Goal: Task Accomplishment & Management: Use online tool/utility

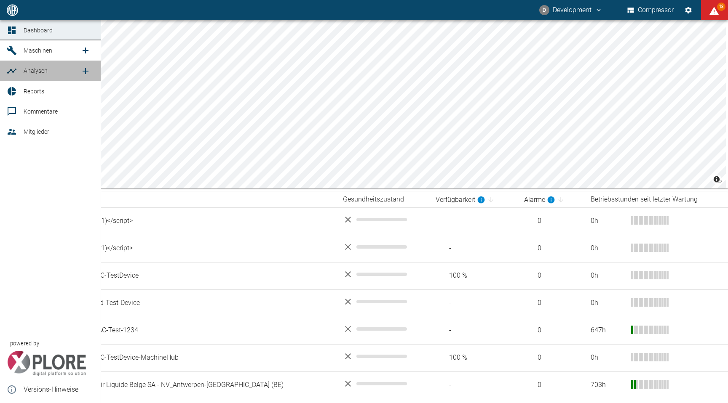
click at [32, 61] on link "Analysen" at bounding box center [50, 71] width 101 height 20
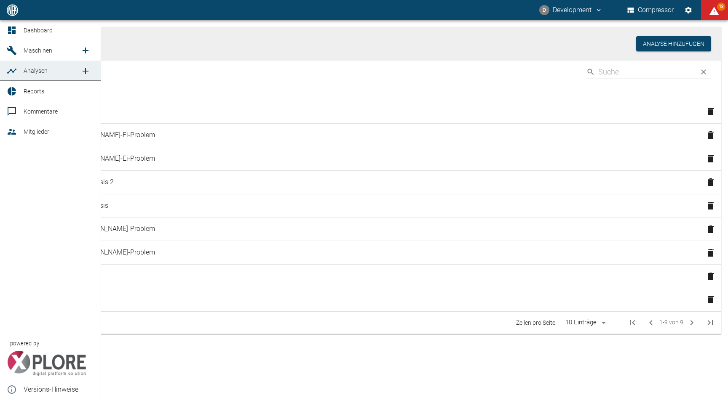
click at [35, 58] on link "Maschinen" at bounding box center [50, 50] width 101 height 20
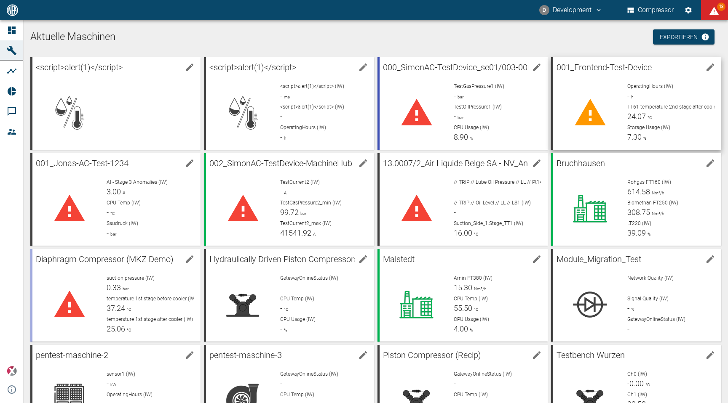
click at [624, 84] on div "OperatingHours (IW) - h TT61-temperature 2nd stage after cooler (IW) 24.07 °C S…" at bounding box center [667, 109] width 94 height 67
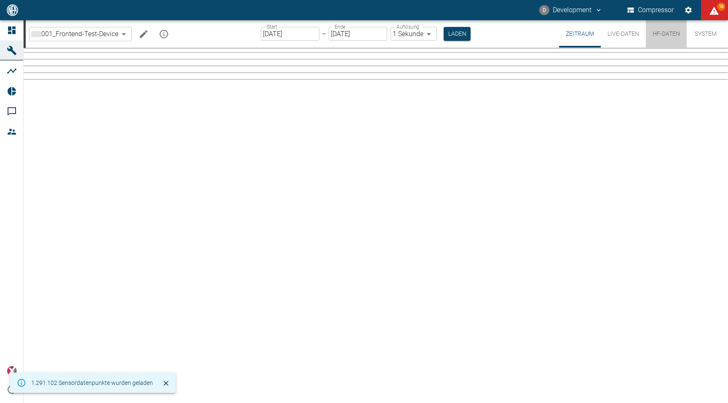
click at [659, 32] on button "HF-Daten" at bounding box center [665, 33] width 41 height 27
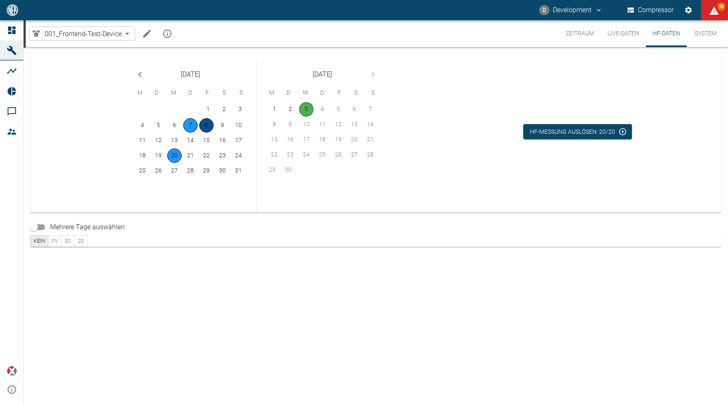
click at [205, 126] on button "8" at bounding box center [206, 125] width 14 height 14
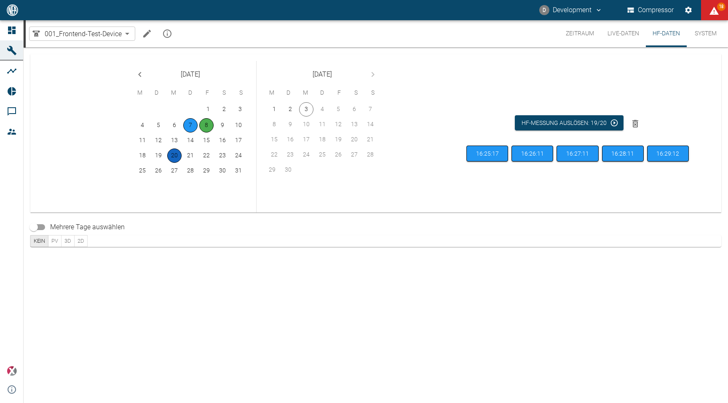
click at [177, 156] on button "20" at bounding box center [174, 156] width 14 height 14
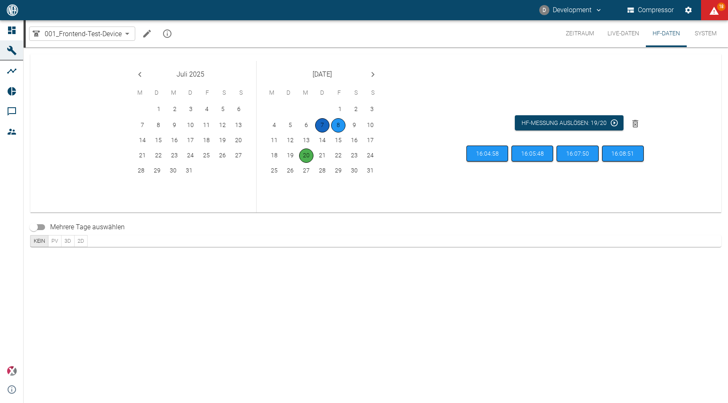
click at [323, 127] on button "7" at bounding box center [322, 125] width 14 height 14
click at [336, 128] on button "8" at bounding box center [338, 125] width 14 height 14
click at [301, 155] on button "20" at bounding box center [306, 156] width 14 height 14
click at [571, 118] on button "HF-Messung auslösen: 19/20" at bounding box center [569, 123] width 109 height 16
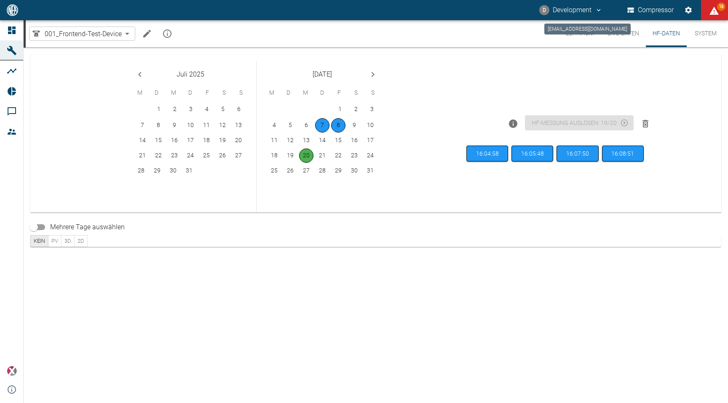
click at [584, 8] on button "D Development" at bounding box center [571, 10] width 66 height 15
click at [578, 32] on span "Ausloggen" at bounding box center [581, 34] width 32 height 10
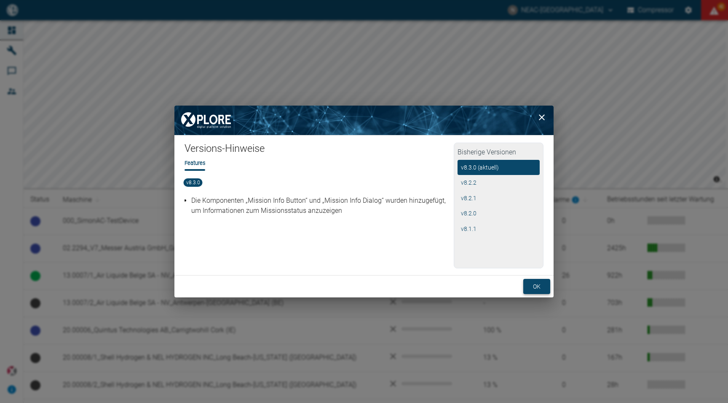
click at [536, 287] on button "ok" at bounding box center [536, 287] width 27 height 16
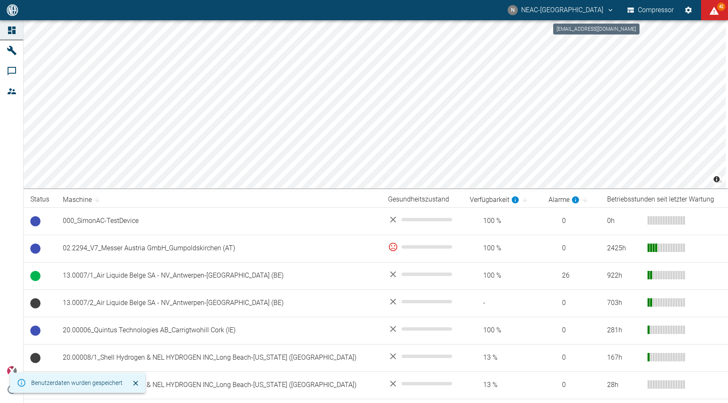
click at [601, 6] on button "N NEAC-[GEOGRAPHIC_DATA]" at bounding box center [560, 10] width 109 height 15
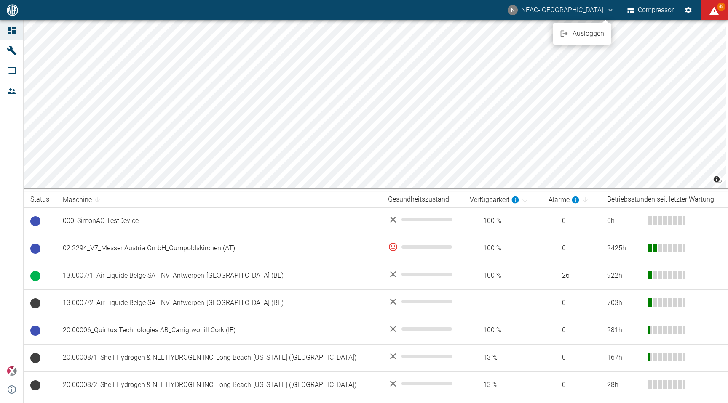
click at [673, 33] on div at bounding box center [364, 201] width 728 height 403
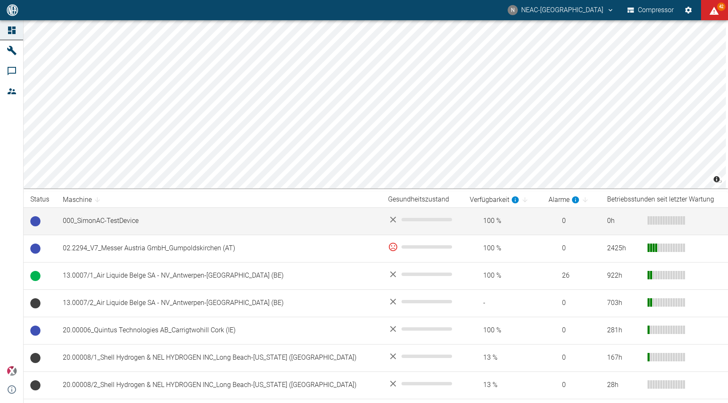
click at [141, 227] on td "000_SimonAC-TestDevice" at bounding box center [218, 221] width 325 height 27
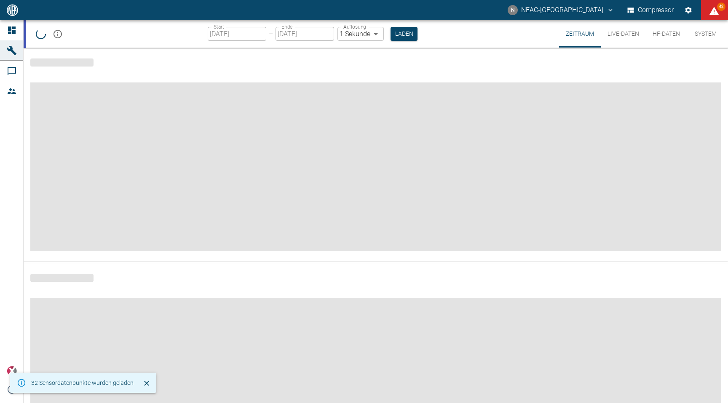
click at [662, 30] on button "HF-Daten" at bounding box center [665, 33] width 41 height 27
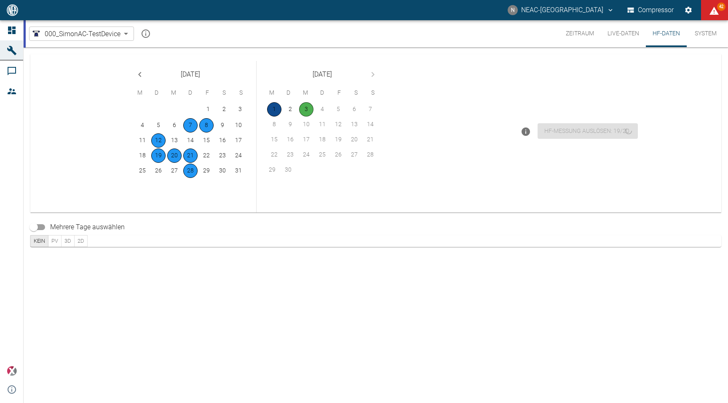
click at [270, 105] on button "1" at bounding box center [274, 109] width 14 height 14
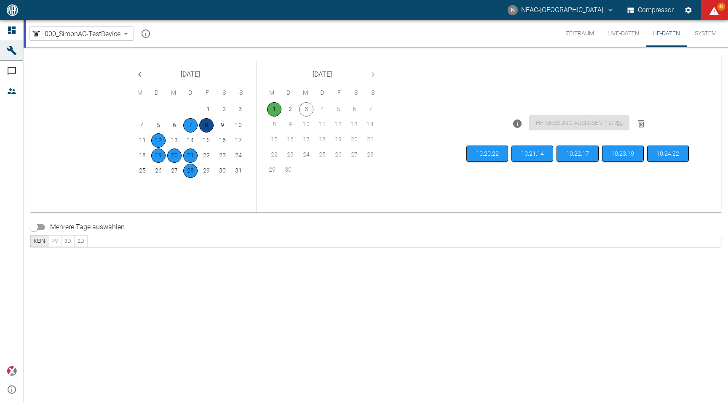
click at [209, 128] on button "8" at bounding box center [206, 125] width 14 height 14
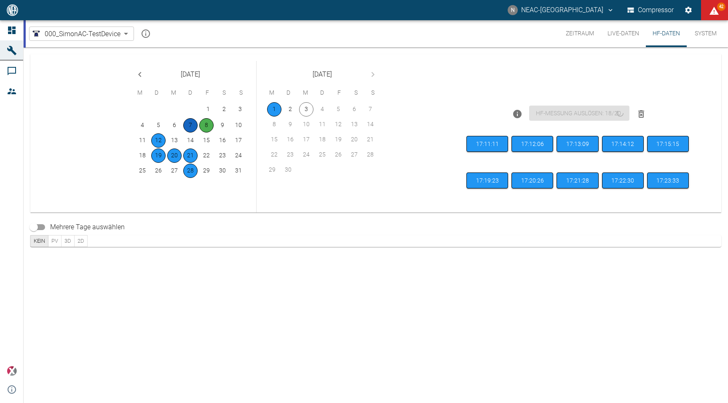
click at [192, 125] on button "7" at bounding box center [190, 125] width 14 height 14
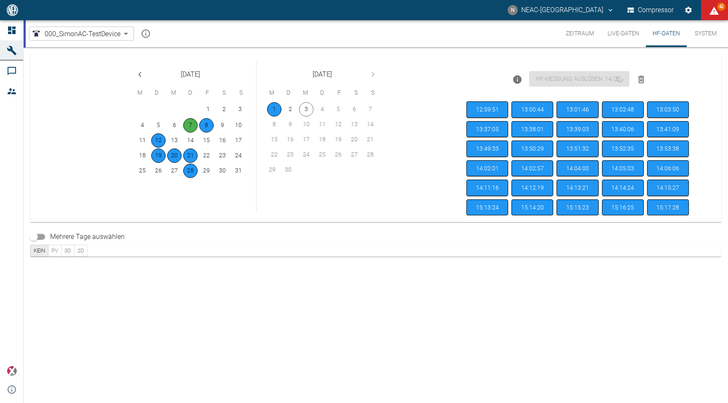
click at [121, 34] on body "N NEAC-[GEOGRAPHIC_DATA] Compressor 42 Dashboard Maschinen Kommentare Mitgliede…" at bounding box center [364, 201] width 728 height 403
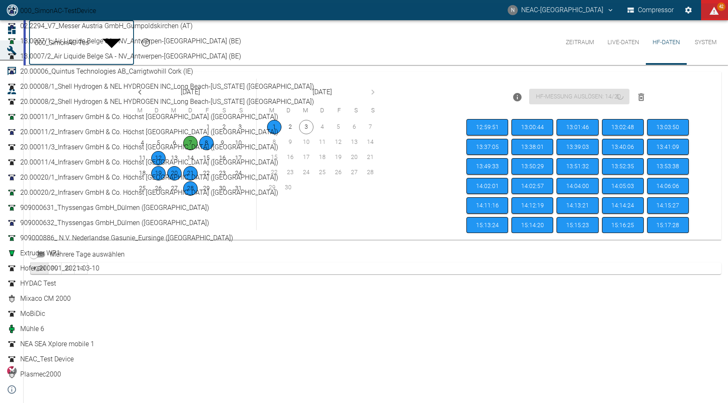
click at [407, 76] on div at bounding box center [364, 201] width 728 height 403
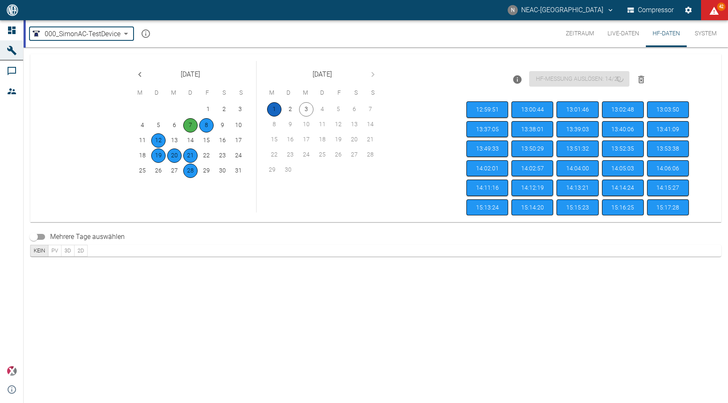
click at [280, 108] on button "1" at bounding box center [274, 109] width 14 height 14
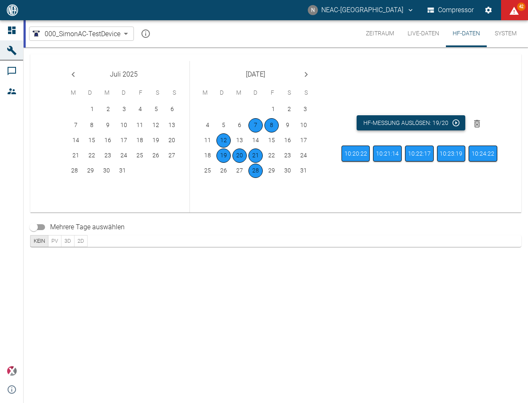
click at [419, 124] on button "HF-Messung auslösen: 19/20" at bounding box center [411, 123] width 109 height 16
